Goal: Information Seeking & Learning: Learn about a topic

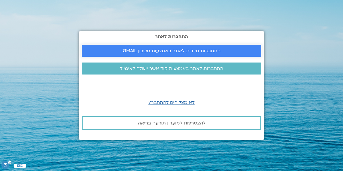
click at [200, 51] on span "התחברות מיידית לאתר באמצעות חשבון GMAIL" at bounding box center [172, 50] width 98 height 5
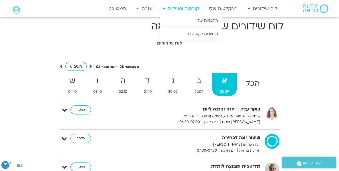
click at [176, 12] on link "קורסים ופעילות" at bounding box center [181, 8] width 42 height 11
click at [211, 22] on link "התכניות שלי" at bounding box center [191, 20] width 63 height 13
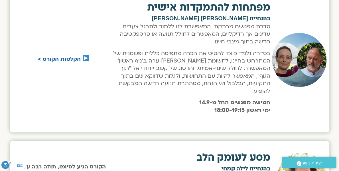
scroll to position [618, 0]
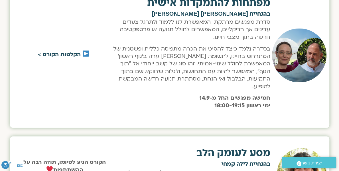
click at [52, 54] on link "הקלטות הקורס >" at bounding box center [59, 54] width 43 height 7
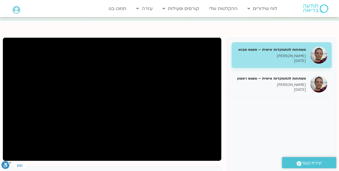
scroll to position [53, 0]
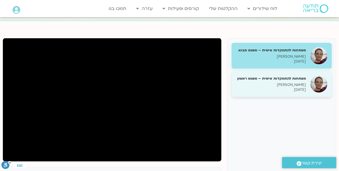
click at [286, 82] on div "מפתחות להתמקדות אישית – מפגש ראשון דנה גניהר 21/09/2025" at bounding box center [271, 84] width 70 height 16
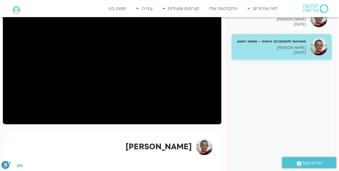
scroll to position [90, 0]
